Goal: Task Accomplishment & Management: Manage account settings

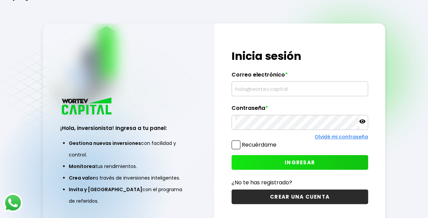
type input "[EMAIL_ADDRESS][DOMAIN_NAME]"
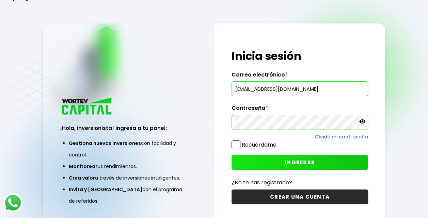
click at [259, 162] on button "INGRESAR" at bounding box center [299, 162] width 136 height 15
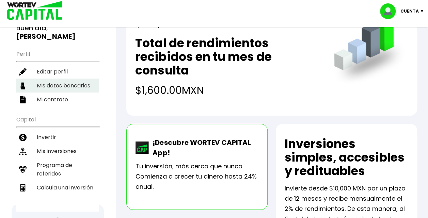
scroll to position [57, 0]
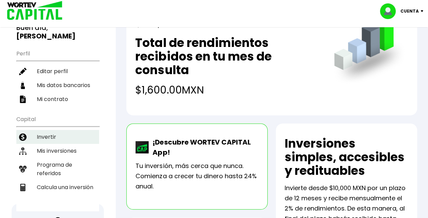
click at [49, 133] on li "Invertir" at bounding box center [57, 137] width 83 height 14
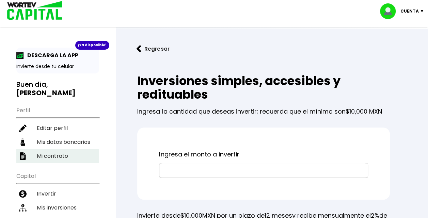
click at [64, 150] on li "Mi contrato" at bounding box center [57, 156] width 83 height 14
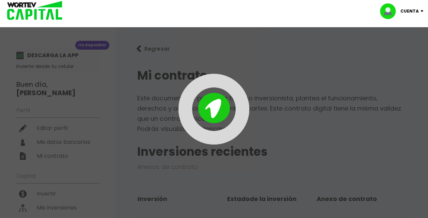
scroll to position [46, 0]
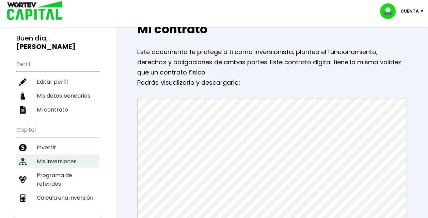
click at [57, 156] on li "Mis inversiones" at bounding box center [57, 161] width 83 height 14
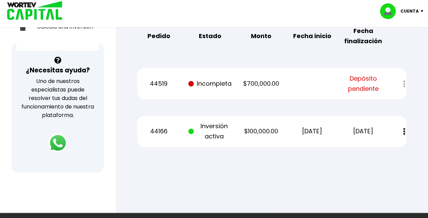
scroll to position [218, 0]
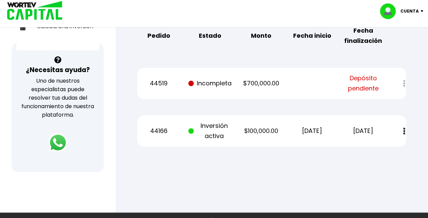
click at [193, 131] on span at bounding box center [190, 130] width 5 height 5
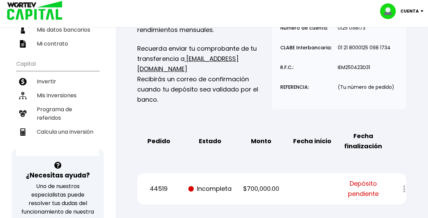
scroll to position [110, 0]
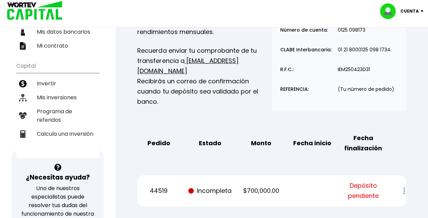
click at [403, 190] on div at bounding box center [399, 191] width 13 height 15
drag, startPoint x: 403, startPoint y: 190, endPoint x: 252, endPoint y: 196, distance: 150.5
click at [252, 196] on div "44519 Incompleta $700,000.00 Depósito pendiente" at bounding box center [271, 190] width 269 height 31
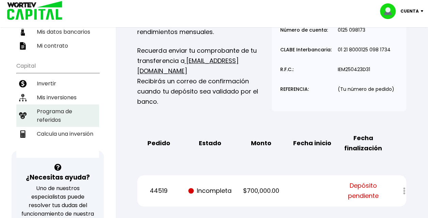
click at [43, 120] on li "Programa de referidos" at bounding box center [57, 115] width 83 height 22
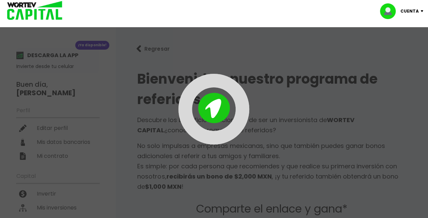
type input "[URL][DOMAIN_NAME]"
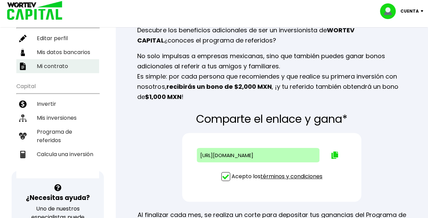
scroll to position [93, 0]
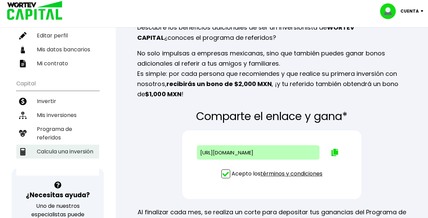
click at [74, 149] on li "Calcula una inversión" at bounding box center [57, 152] width 83 height 14
select select "1"
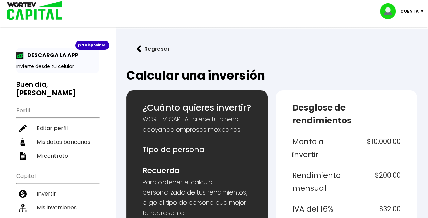
click at [384, 113] on h5 "Desglose de rendimientos" at bounding box center [346, 114] width 109 height 26
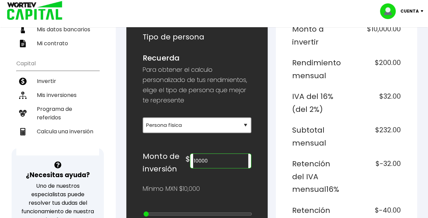
scroll to position [113, 0]
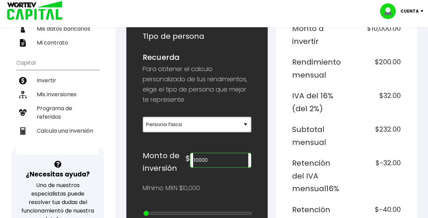
click at [230, 158] on input "10000" at bounding box center [220, 160] width 55 height 14
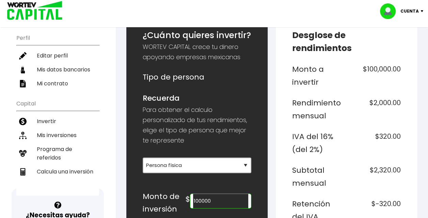
scroll to position [73, 0]
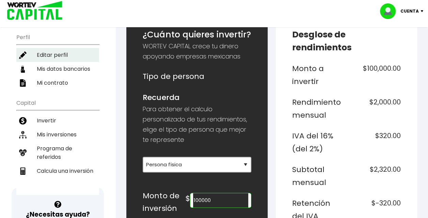
type input "100000"
click at [69, 56] on li "Editar perfil" at bounding box center [57, 55] width 83 height 14
select select "Hombre"
select select "Licenciatura"
select select "MO"
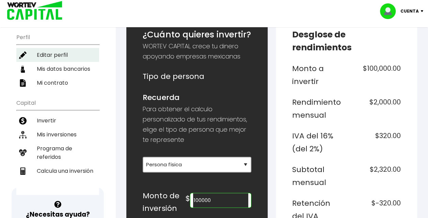
select select "BBVA Bancomer"
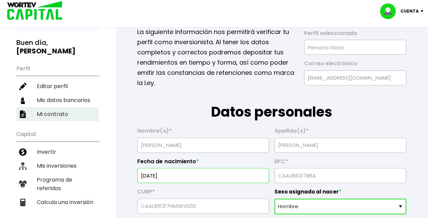
scroll to position [43, 0]
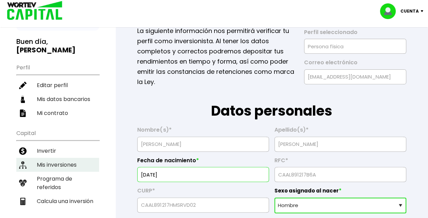
click at [46, 162] on li "Mis inversiones" at bounding box center [57, 165] width 83 height 14
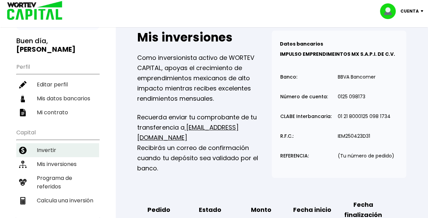
scroll to position [48, 0]
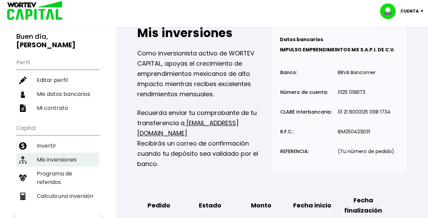
click at [51, 153] on li "Mis inversiones" at bounding box center [57, 160] width 83 height 14
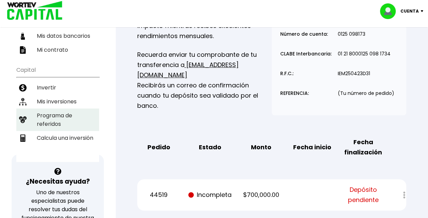
scroll to position [106, 0]
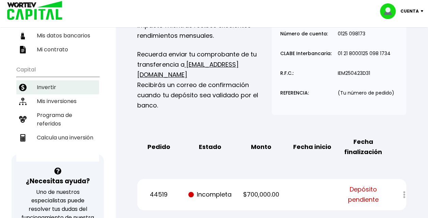
click at [57, 85] on li "Invertir" at bounding box center [57, 87] width 83 height 14
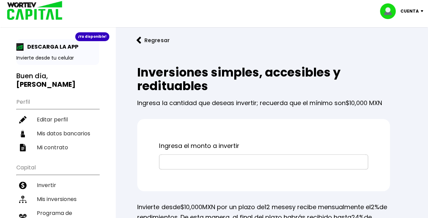
scroll to position [80, 0]
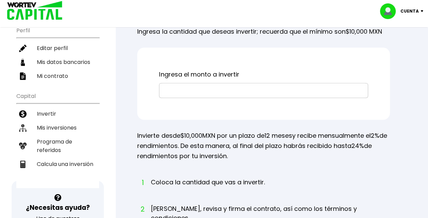
click at [173, 92] on input "text" at bounding box center [263, 90] width 203 height 14
type input "$100,000"
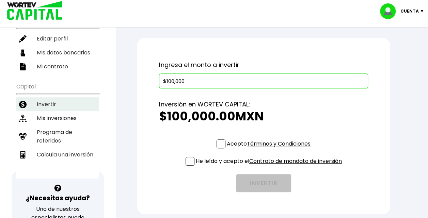
scroll to position [90, 0]
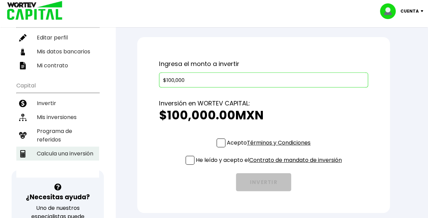
click at [58, 147] on li "Calcula una inversión" at bounding box center [57, 154] width 83 height 14
select select "1"
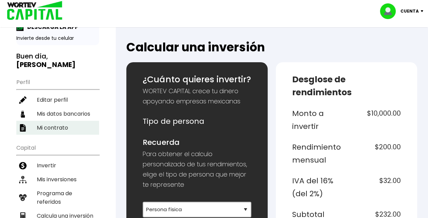
scroll to position [30, 0]
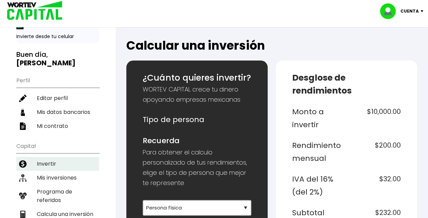
click at [54, 163] on li "Invertir" at bounding box center [57, 164] width 83 height 14
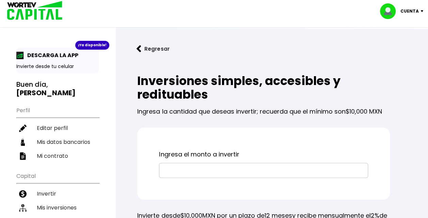
click at [61, 77] on div "¡Ya disponible! DESCARGA LA APP Invierte desde tu celular Buen día, [PERSON_NAM…" at bounding box center [57, 158] width 83 height 220
click at [36, 125] on li "Editar perfil" at bounding box center [57, 128] width 83 height 14
select select "Hombre"
select select "Licenciatura"
select select "MO"
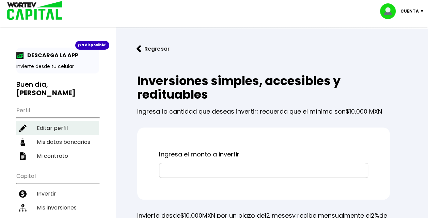
select select "BBVA Bancomer"
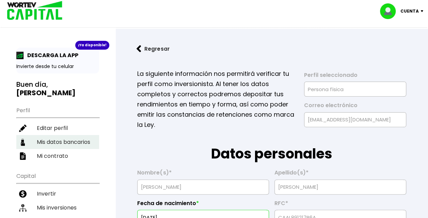
click at [62, 141] on li "Mis datos bancarios" at bounding box center [57, 142] width 83 height 14
select select "BBVA Bancomer"
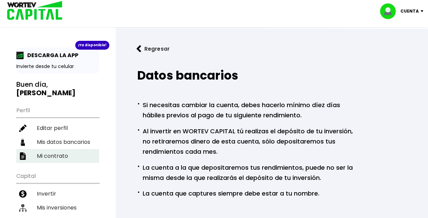
click at [62, 149] on li "Mi contrato" at bounding box center [57, 156] width 83 height 14
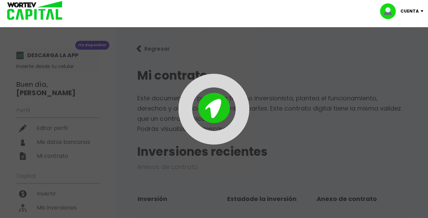
click at [62, 139] on div at bounding box center [214, 109] width 428 height 218
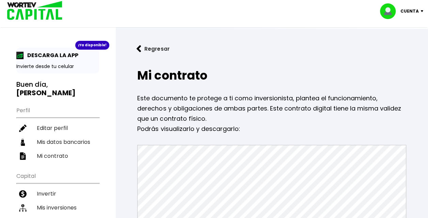
scroll to position [12, 0]
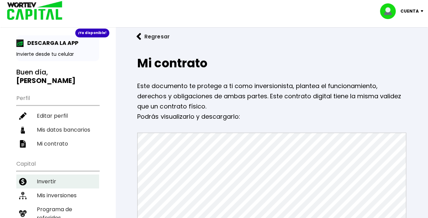
click at [49, 177] on li "Invertir" at bounding box center [57, 181] width 83 height 14
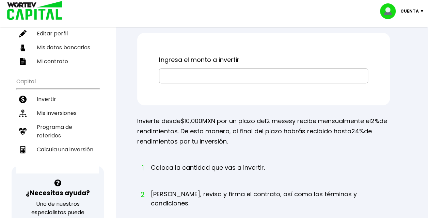
scroll to position [95, 0]
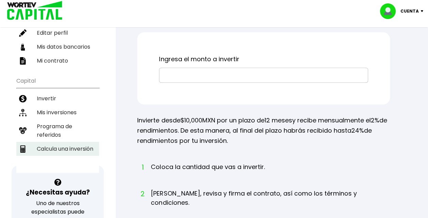
click at [45, 142] on li "Calcula una inversión" at bounding box center [57, 149] width 83 height 14
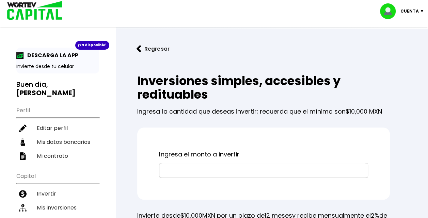
select select "1"
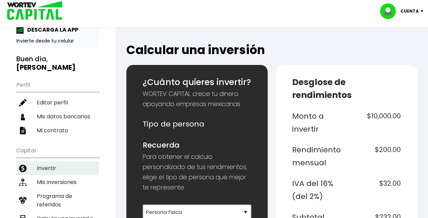
scroll to position [26, 0]
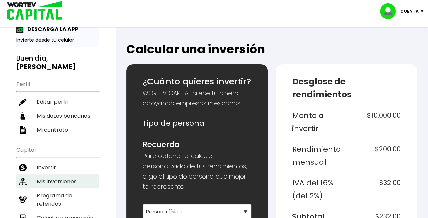
click at [49, 174] on li "Mis inversiones" at bounding box center [57, 181] width 83 height 14
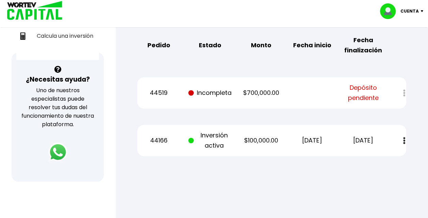
scroll to position [209, 0]
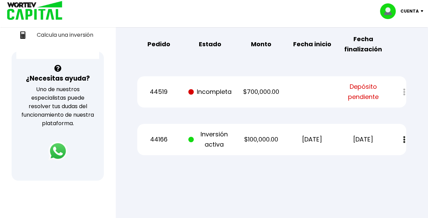
click at [216, 140] on p "Inversión activa" at bounding box center [209, 139] width 43 height 20
click at [404, 140] on img at bounding box center [404, 139] width 2 height 7
click at [363, 159] on link "Estado de cuenta" at bounding box center [357, 158] width 48 height 9
click at [235, 150] on div "44166 Inversión activa $100,000.00 [DATE] [DATE] Estado de cuenta" at bounding box center [271, 139] width 269 height 31
click at [192, 153] on div "44166 Inversión activa $100,000.00 [DATE] [DATE] Estado de cuenta" at bounding box center [271, 139] width 269 height 31
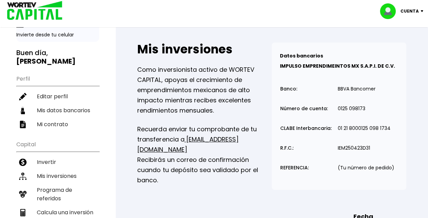
scroll to position [31, 0]
